Goal: Task Accomplishment & Management: Manage account settings

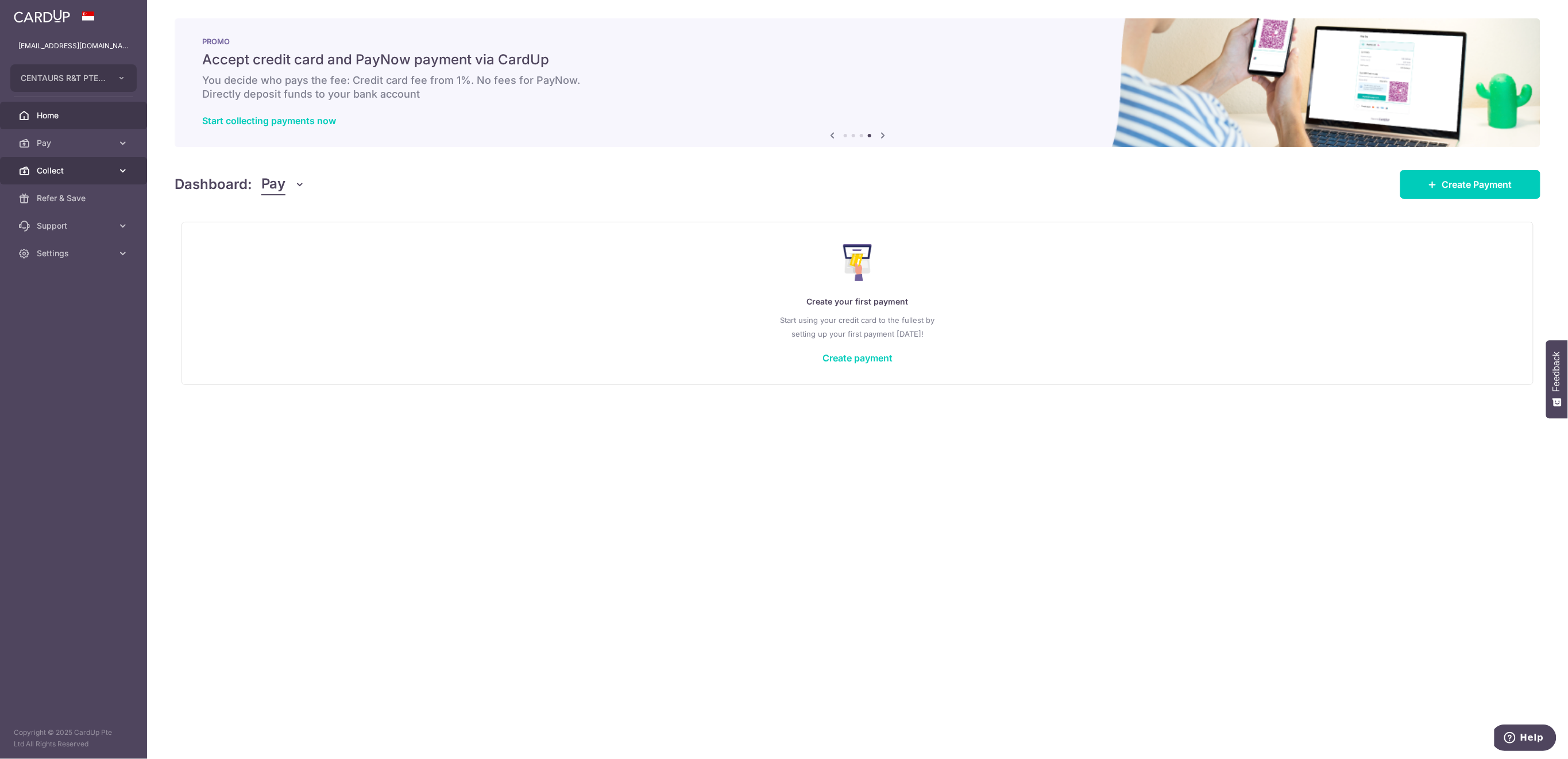
click at [75, 169] on span "Collect" at bounding box center [75, 171] width 76 height 12
click at [86, 257] on span "Payment Requests" at bounding box center [75, 254] width 76 height 12
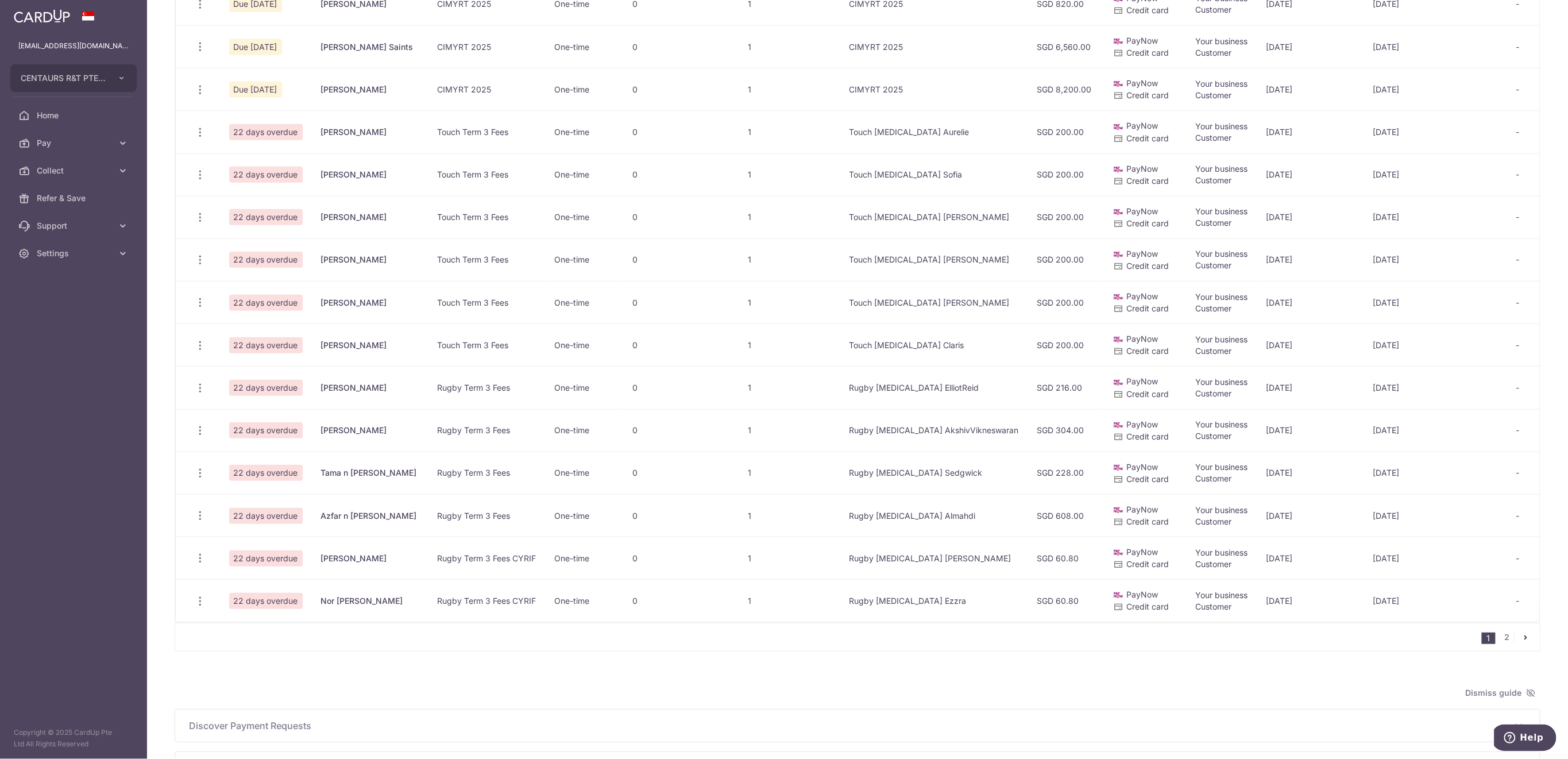
scroll to position [460, 0]
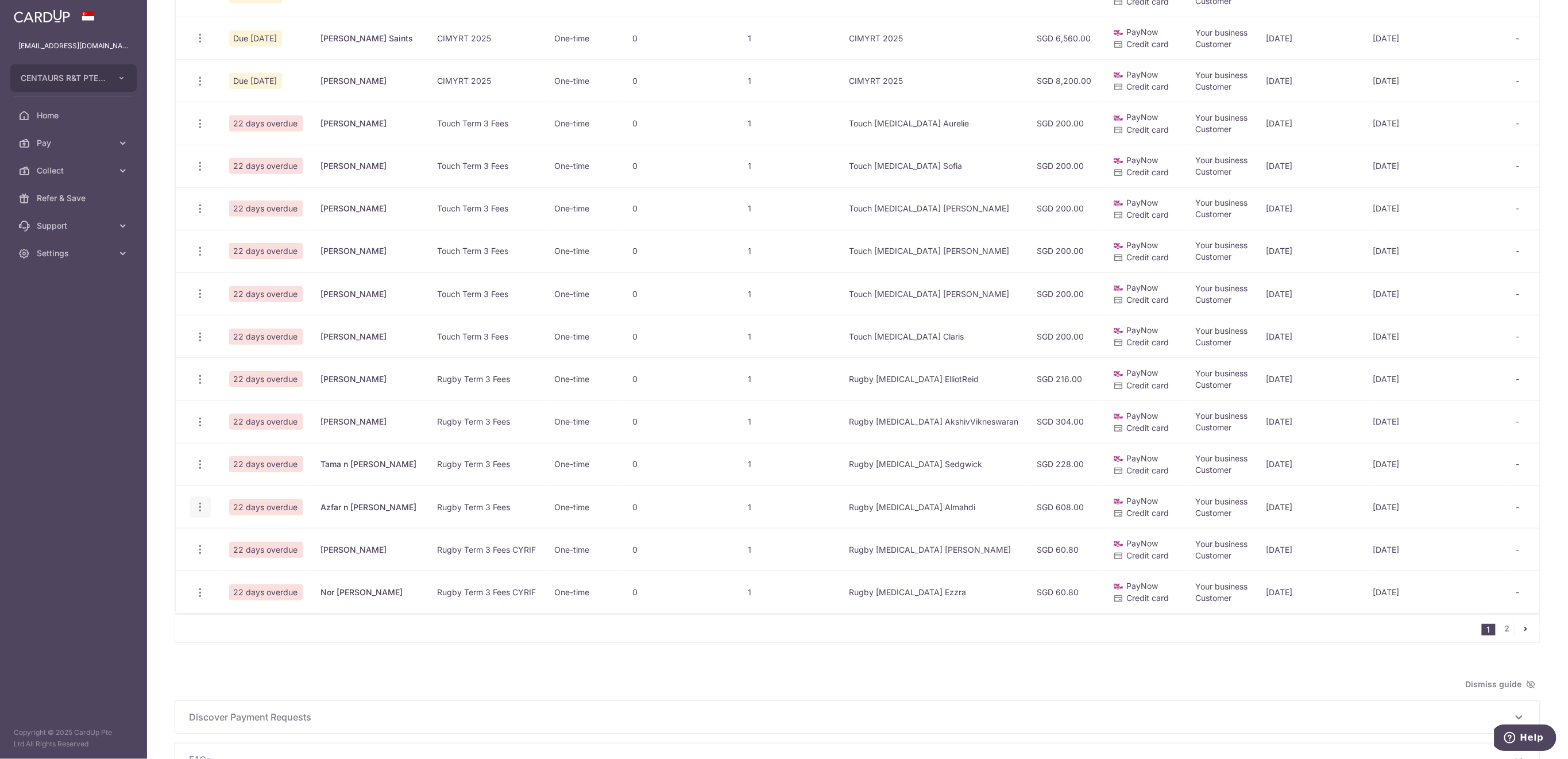
click at [200, 502] on icon "button" at bounding box center [200, 506] width 12 height 12
click at [240, 565] on span "Delete Request" at bounding box center [258, 567] width 72 height 14
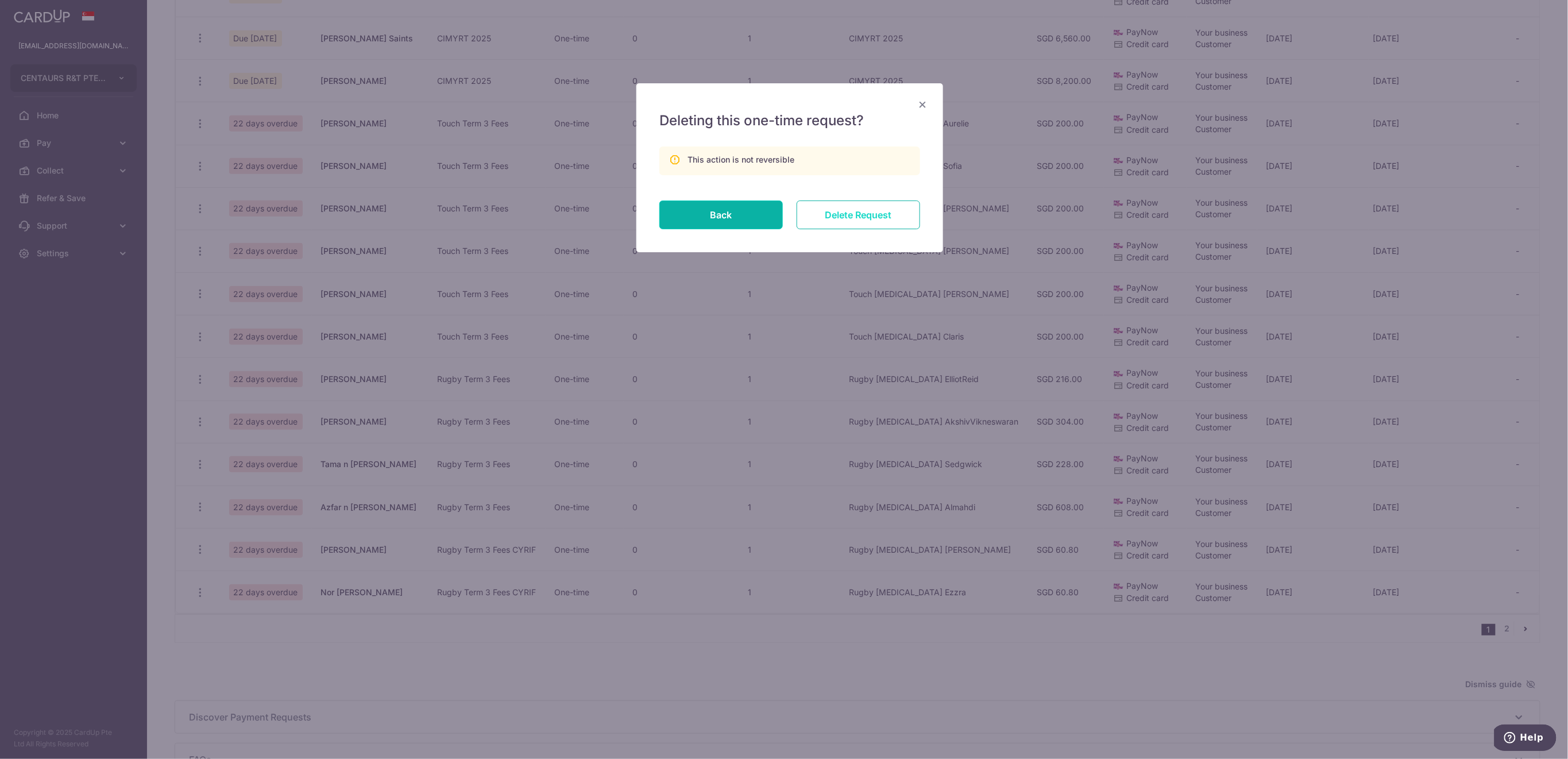
click at [891, 217] on input "Delete Request" at bounding box center [858, 215] width 123 height 29
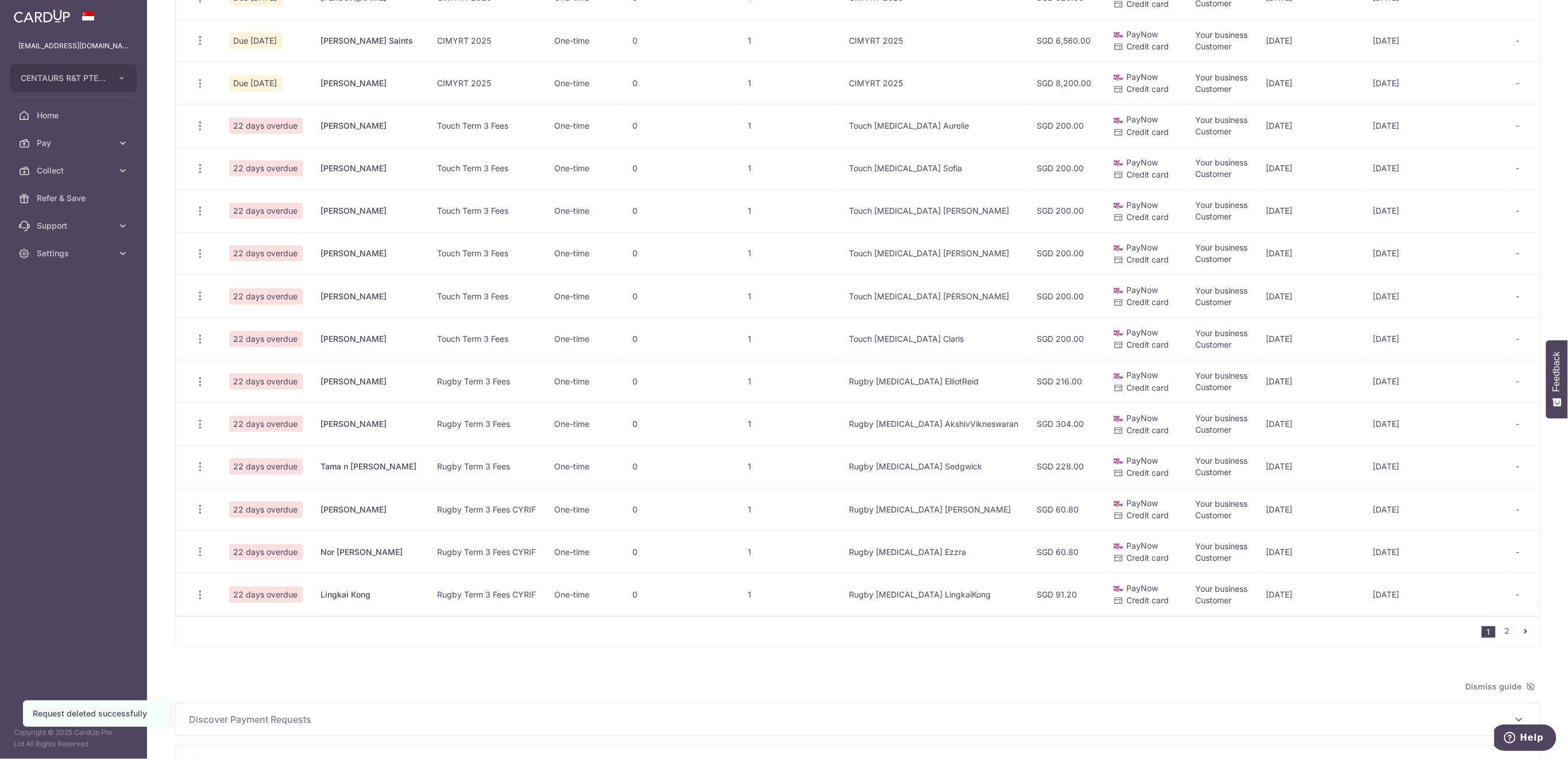
scroll to position [460, 0]
click at [1500, 636] on link "2" at bounding box center [1507, 629] width 14 height 14
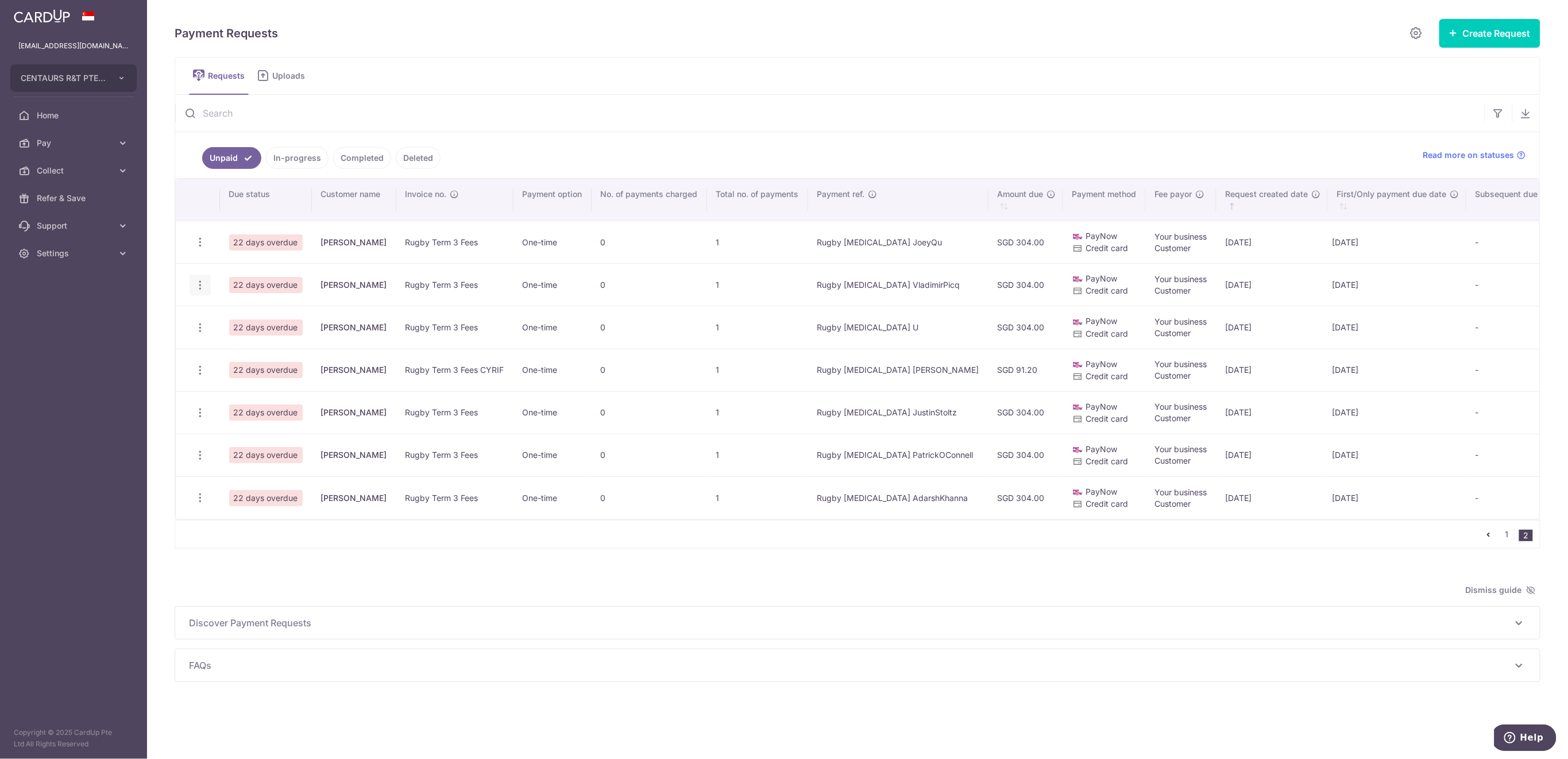
click at [198, 283] on icon "button" at bounding box center [200, 285] width 12 height 12
click at [278, 345] on span "Delete Request" at bounding box center [258, 344] width 72 height 14
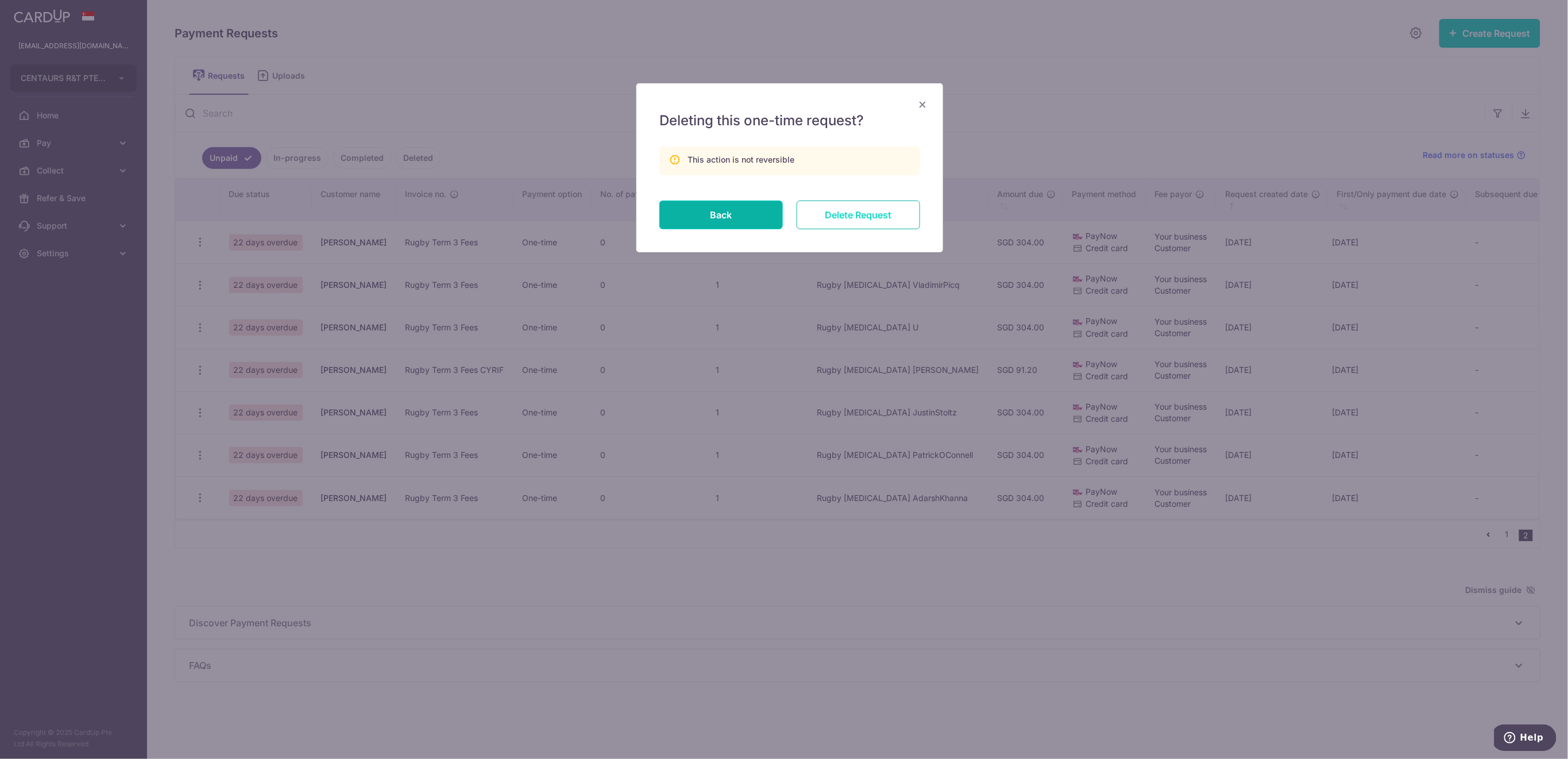
click at [893, 215] on input "Delete Request" at bounding box center [858, 215] width 123 height 29
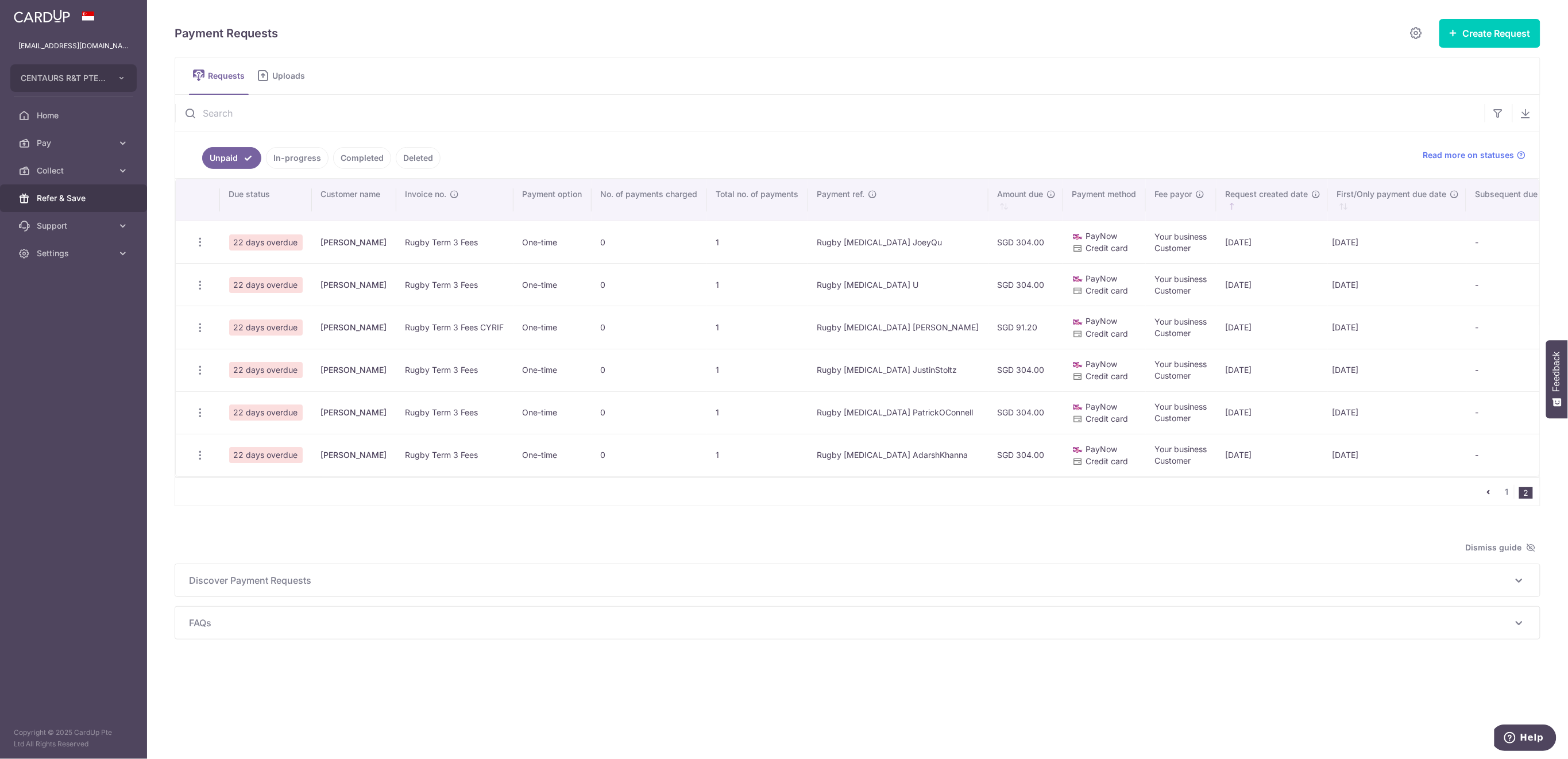
click at [60, 203] on span "Refer & Save" at bounding box center [75, 198] width 76 height 12
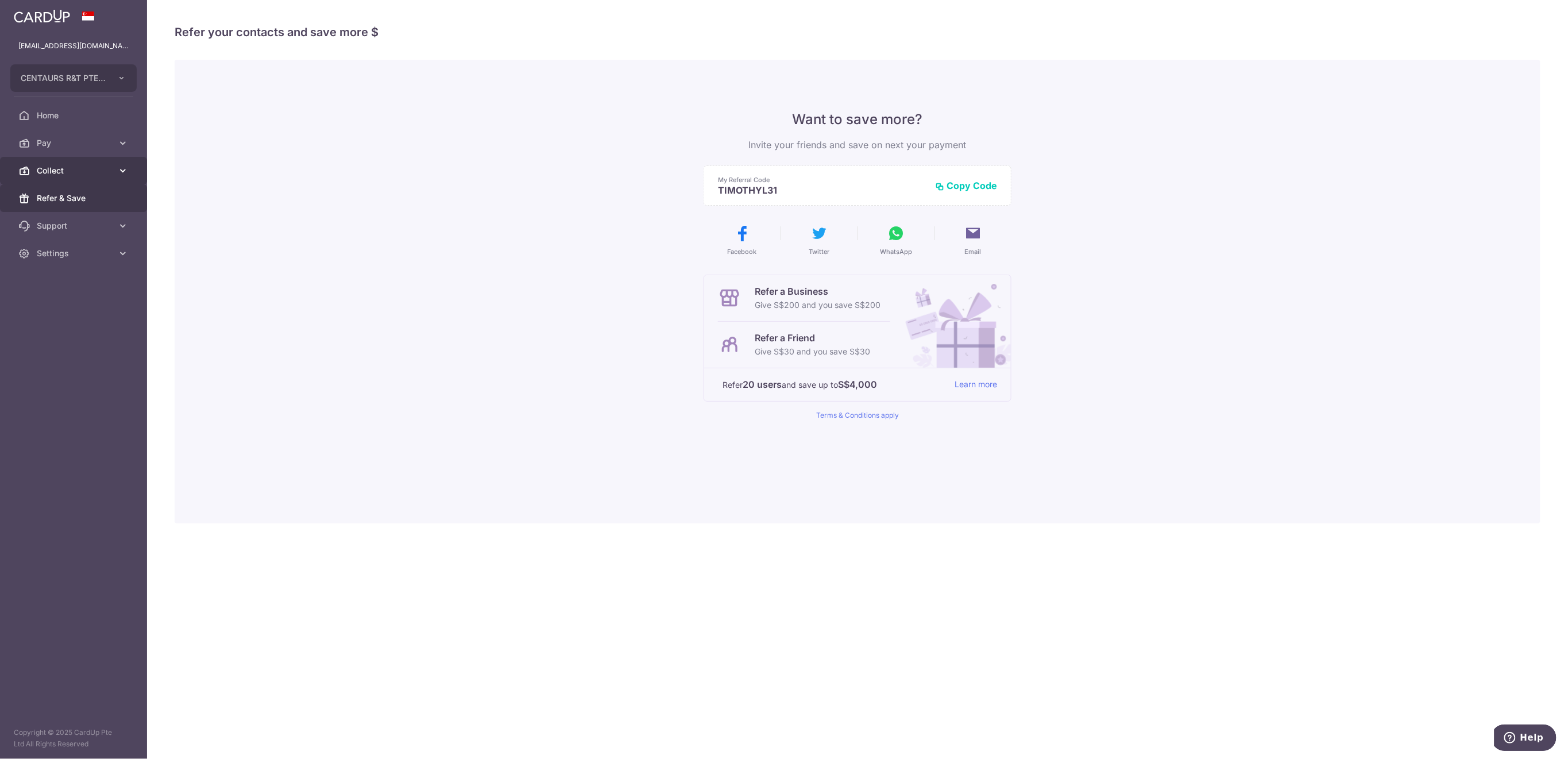
click at [55, 176] on span "Collect" at bounding box center [75, 171] width 76 height 12
click at [71, 199] on span "Dashboard" at bounding box center [75, 198] width 76 height 12
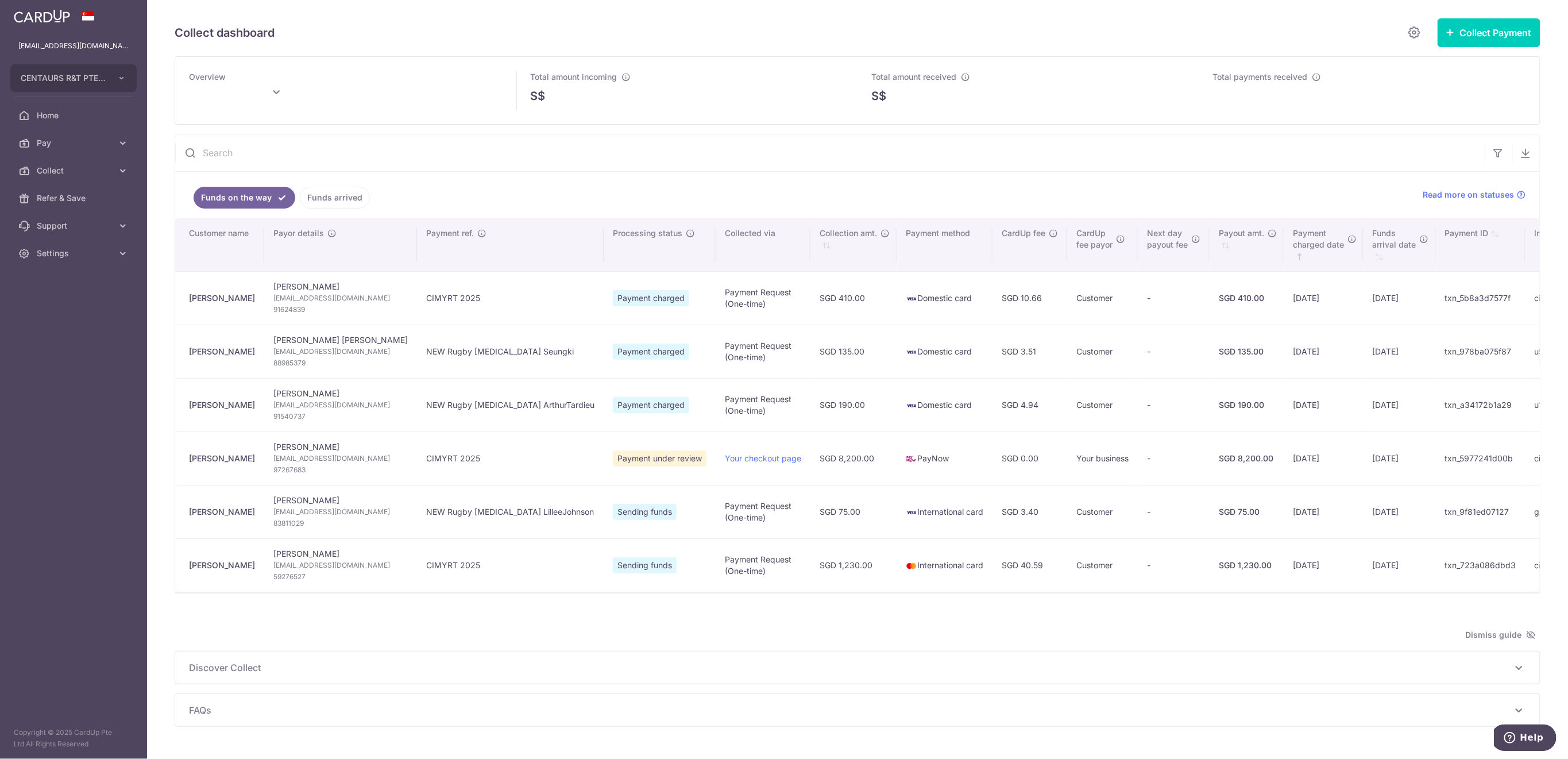
type input "September 2025"
click at [84, 172] on span "Collect" at bounding box center [75, 171] width 76 height 12
click at [70, 258] on span "Payment Requests" at bounding box center [75, 254] width 76 height 12
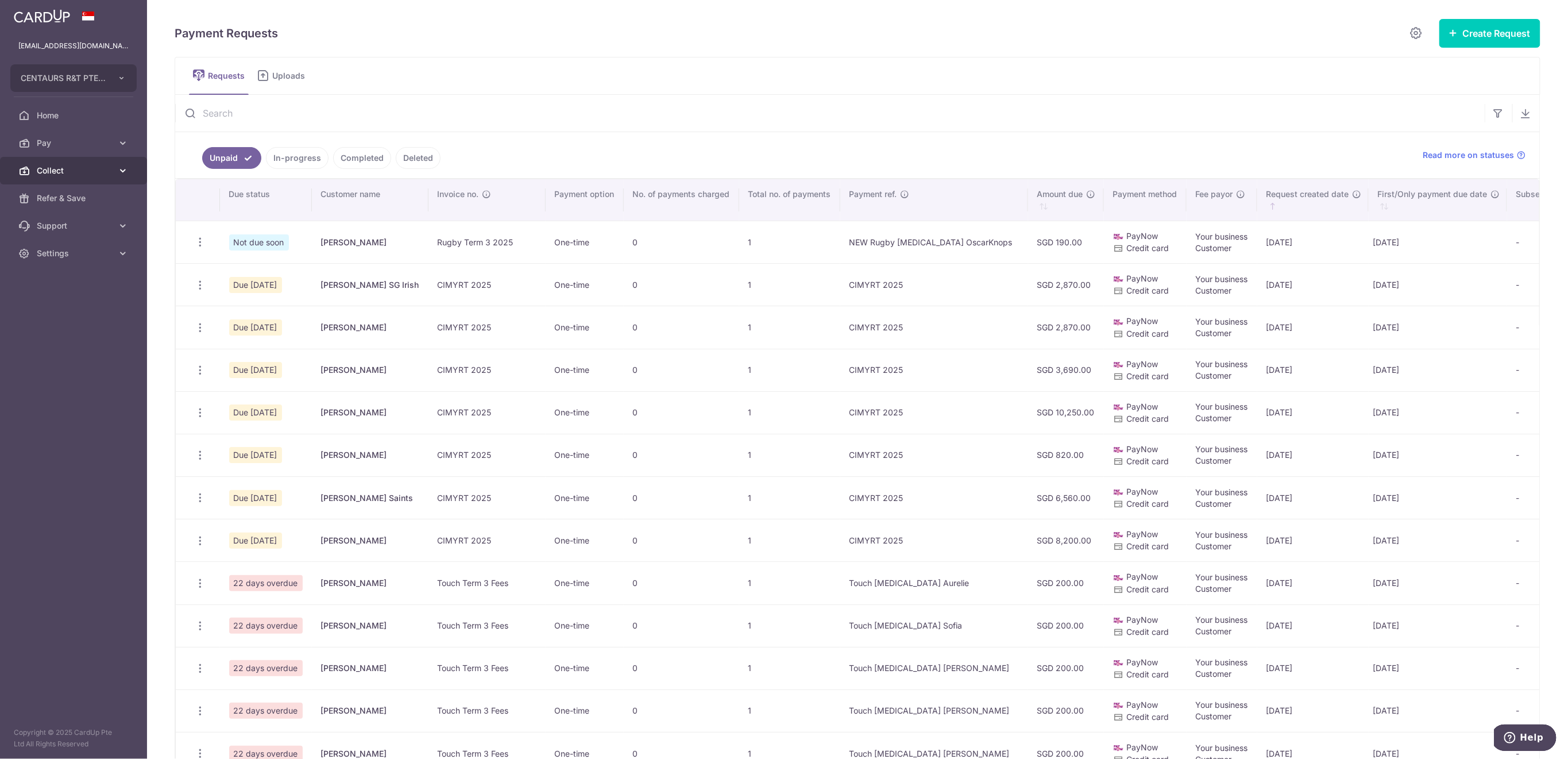
click at [72, 171] on span "Collect" at bounding box center [75, 171] width 76 height 12
click at [74, 198] on span "Dashboard" at bounding box center [75, 198] width 76 height 12
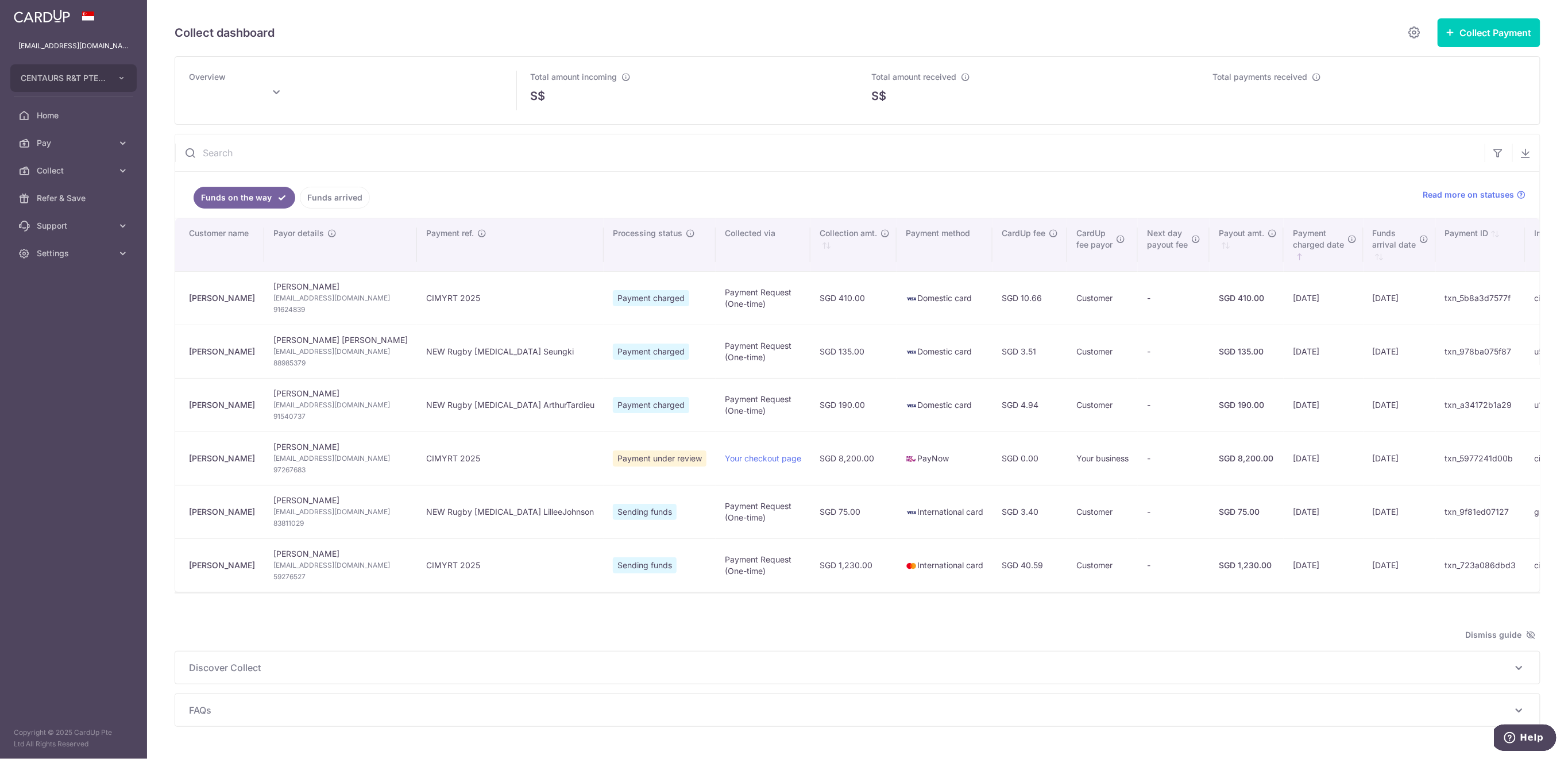
type input "September 2025"
